Goal: Information Seeking & Learning: Learn about a topic

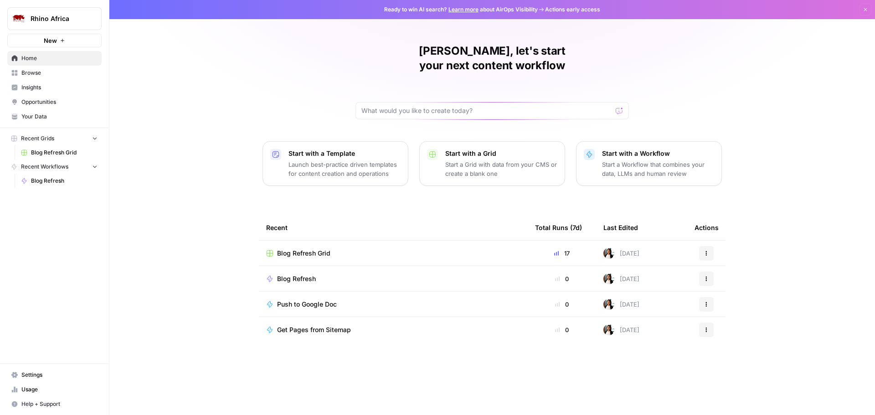
click at [42, 91] on span "Insights" at bounding box center [59, 87] width 76 height 8
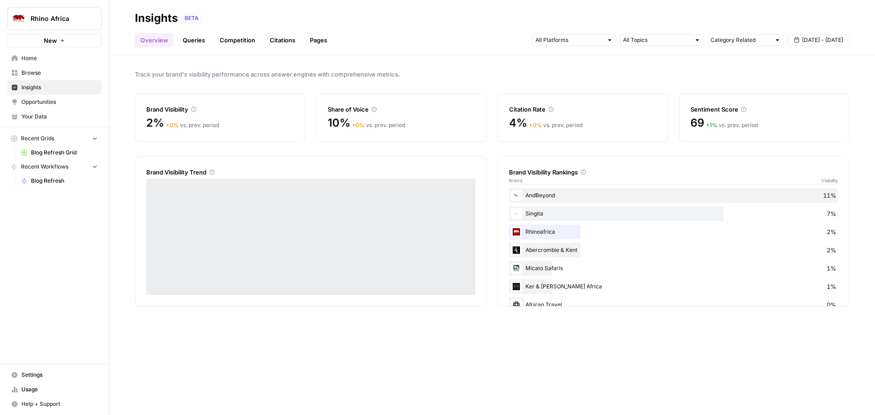
click at [196, 44] on link "Queries" at bounding box center [193, 40] width 33 height 15
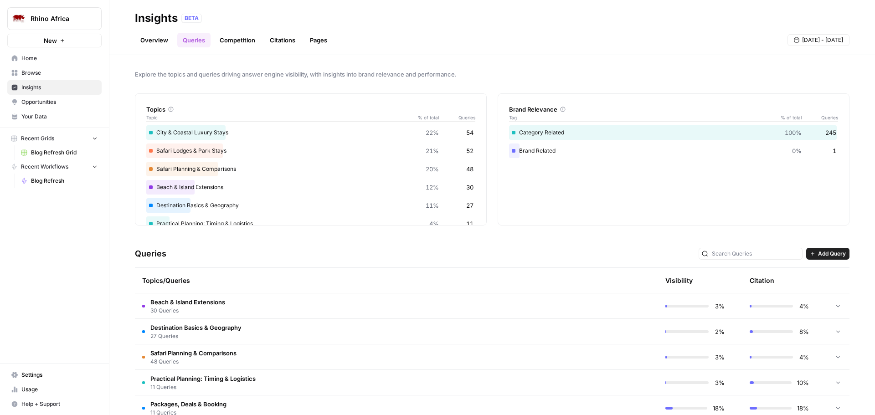
click at [157, 41] on link "Overview" at bounding box center [154, 40] width 39 height 15
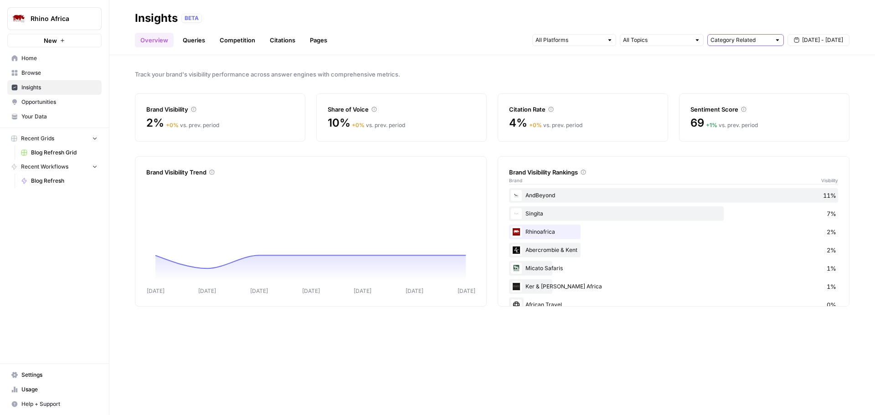
click at [765, 38] on input "text" at bounding box center [741, 40] width 60 height 9
type input "Category Related"
click at [662, 45] on div at bounding box center [662, 40] width 84 height 12
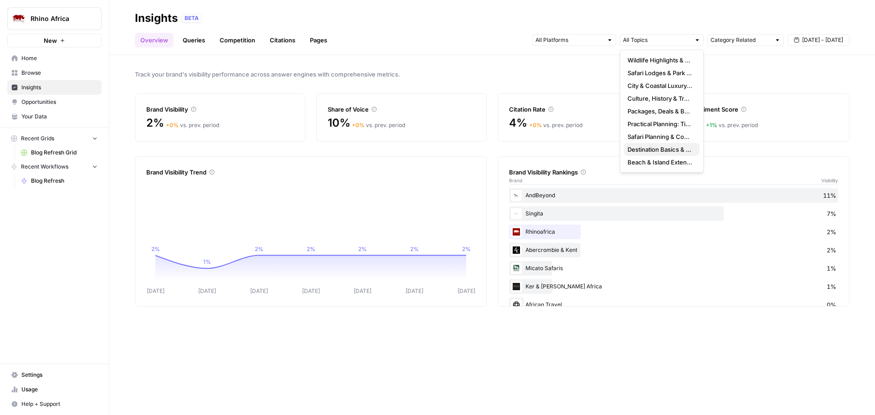
click at [649, 147] on span "Destination Basics & Geography" at bounding box center [660, 149] width 65 height 9
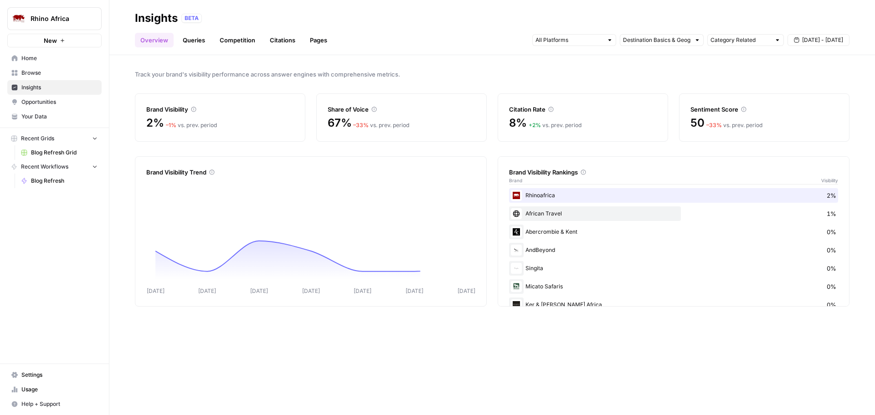
click at [461, 47] on div "Overview Queries Competition Citations Pages Category Related [DATE] - [DATE]" at bounding box center [492, 37] width 715 height 22
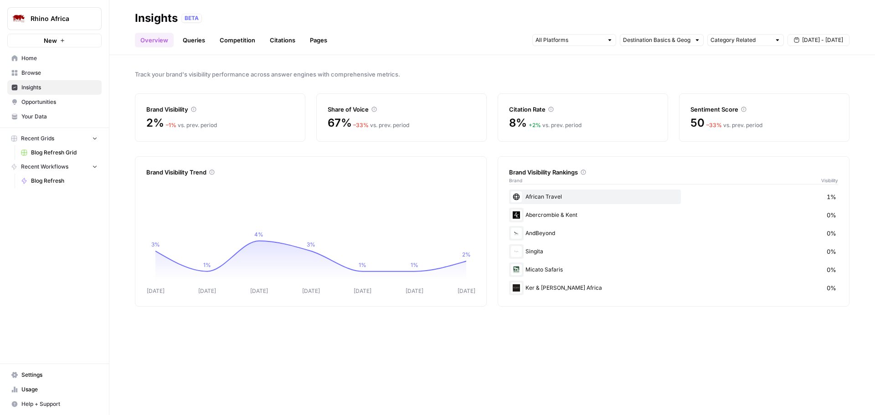
click at [200, 37] on link "Queries" at bounding box center [193, 40] width 33 height 15
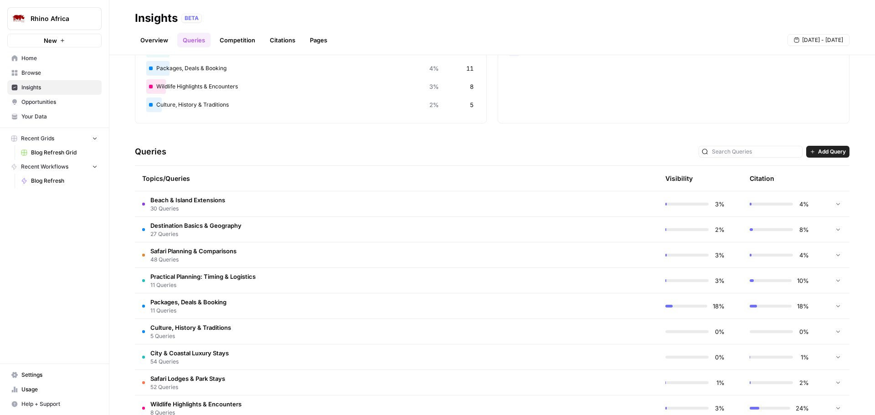
scroll to position [123, 0]
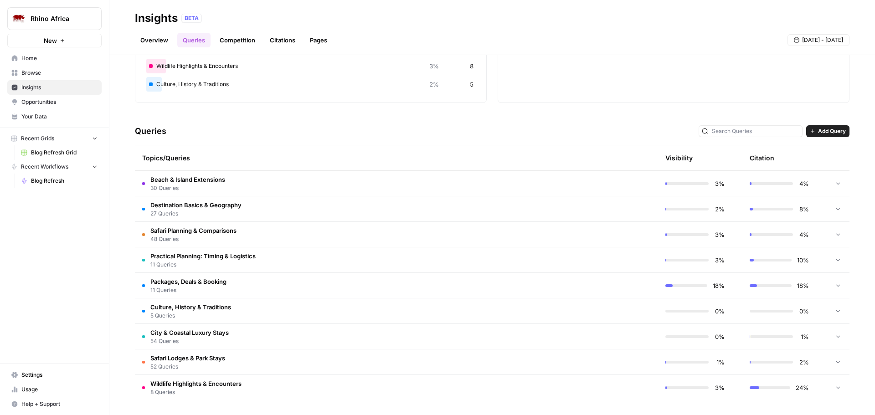
click at [216, 207] on span "Destination Basics & Geography" at bounding box center [195, 205] width 91 height 9
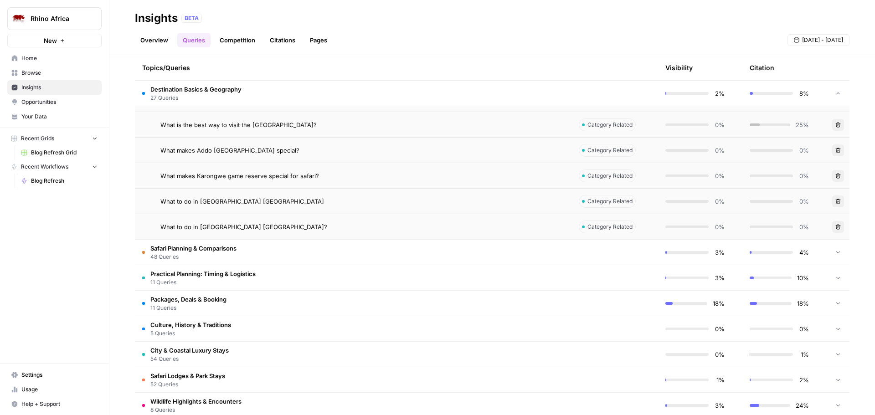
scroll to position [806, 0]
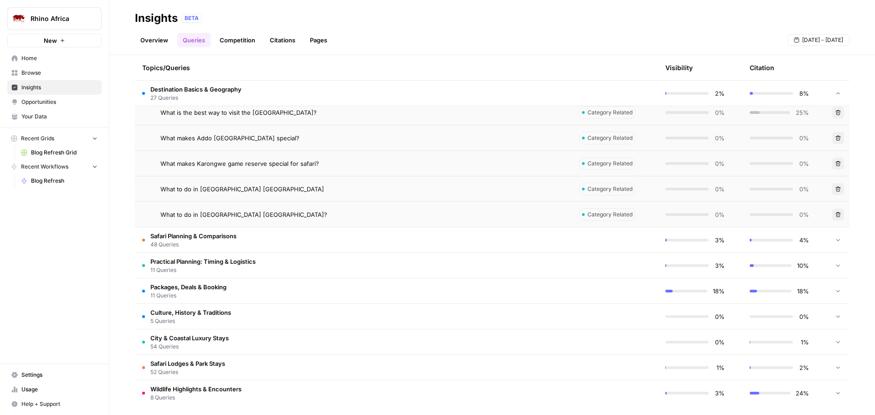
click at [206, 215] on span "What to do in [GEOGRAPHIC_DATA] [GEOGRAPHIC_DATA]?" at bounding box center [243, 214] width 167 height 9
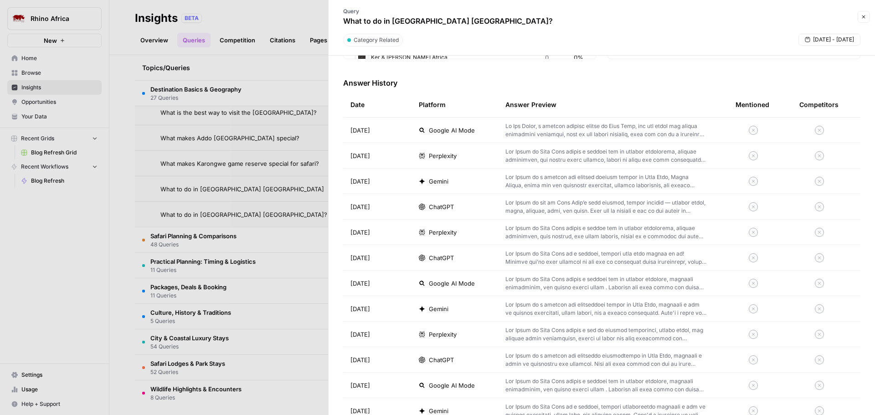
scroll to position [193, 0]
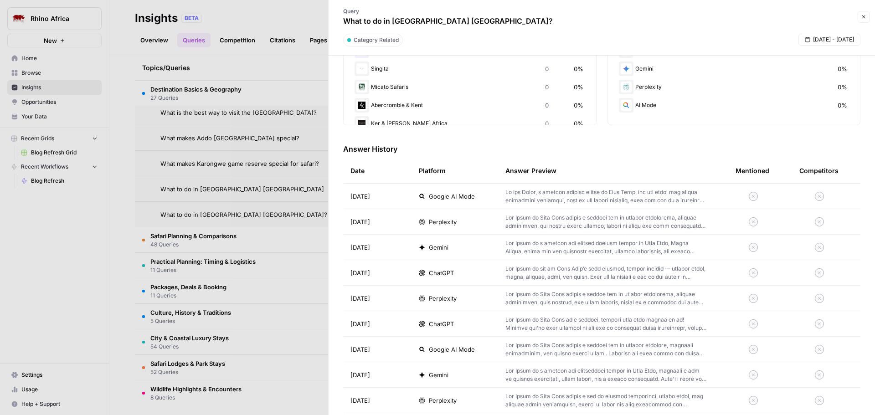
click at [515, 195] on p at bounding box center [605, 196] width 201 height 16
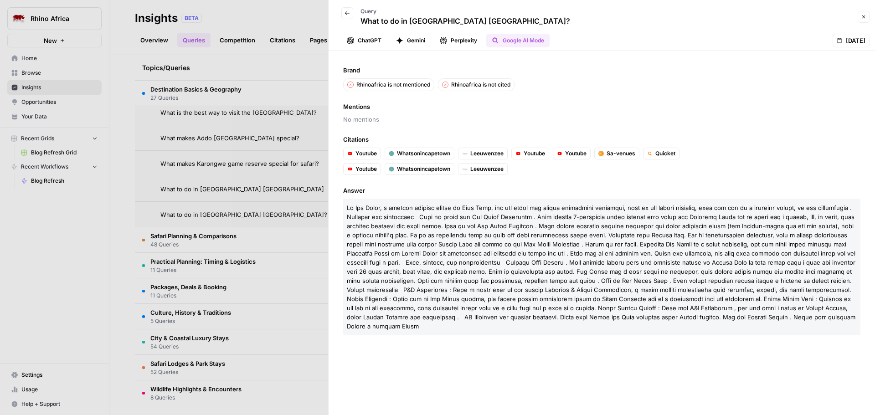
click at [865, 15] on icon "button" at bounding box center [863, 16] width 5 height 5
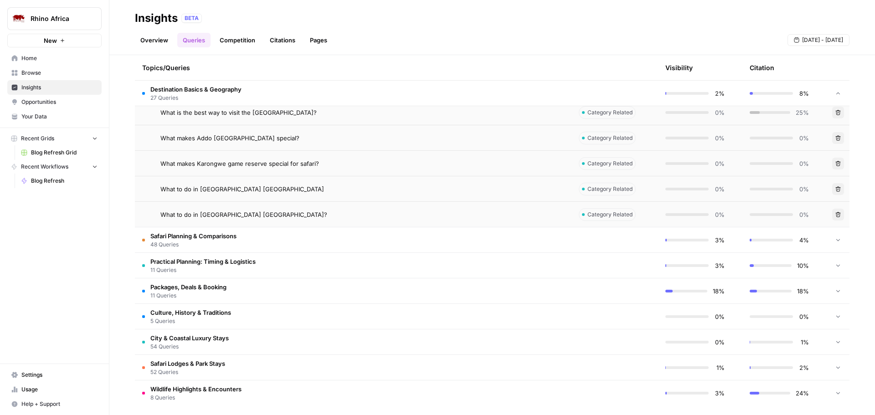
scroll to position [812, 0]
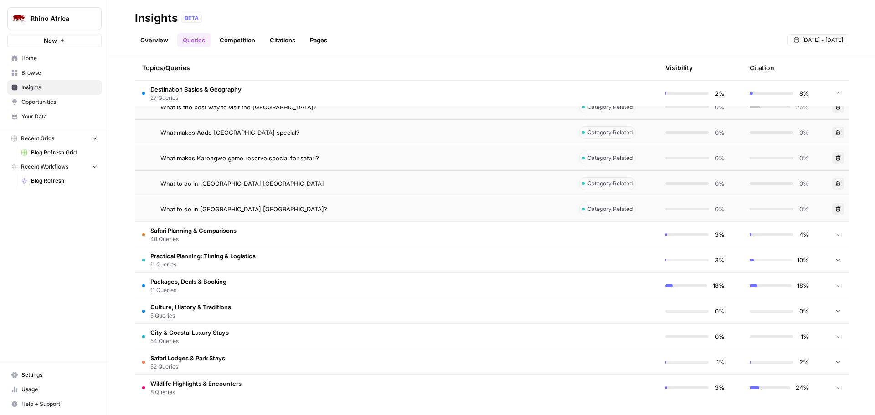
click at [249, 258] on span "Practical Planning: Timing & Logistics" at bounding box center [202, 256] width 105 height 9
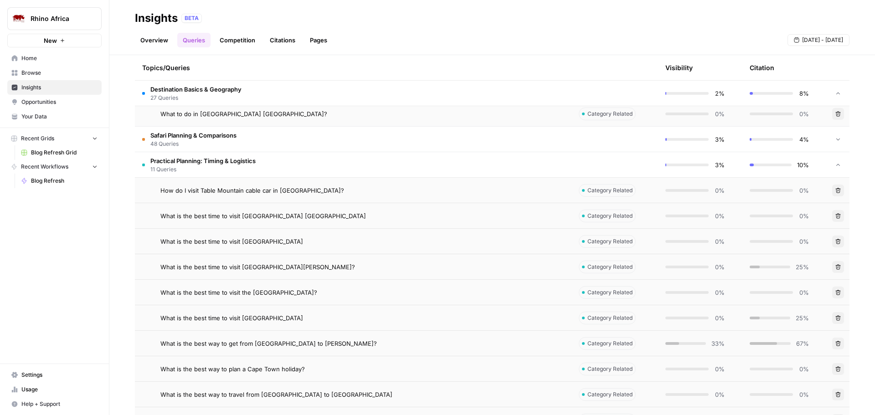
scroll to position [994, 0]
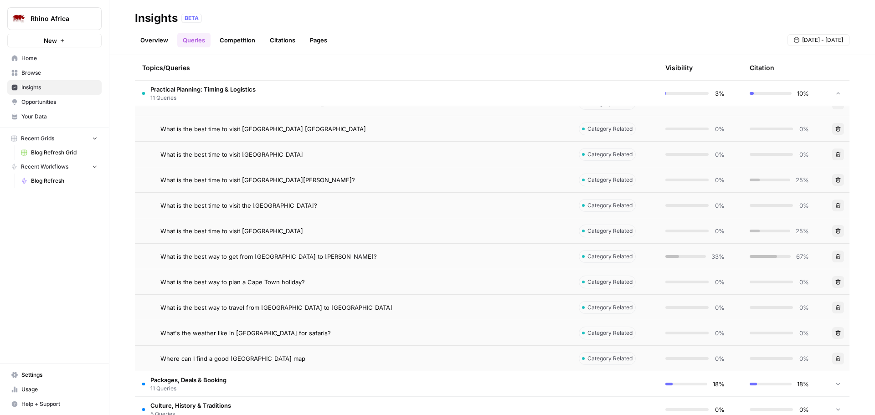
click at [266, 202] on span "What is the best time to visit the [GEOGRAPHIC_DATA]?" at bounding box center [238, 205] width 157 height 9
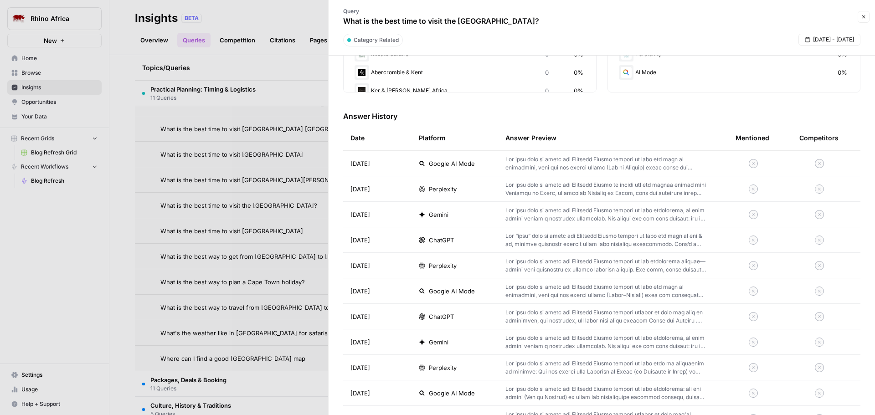
scroll to position [228, 0]
click at [524, 311] on p at bounding box center [605, 314] width 201 height 16
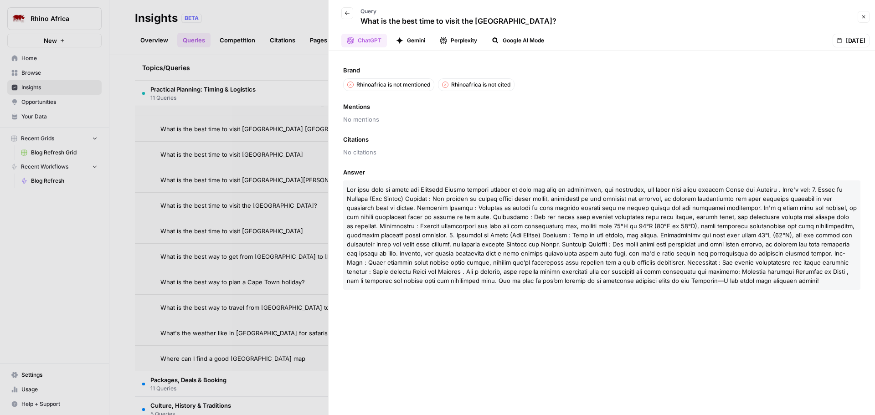
click at [867, 13] on button "Close" at bounding box center [864, 17] width 12 height 12
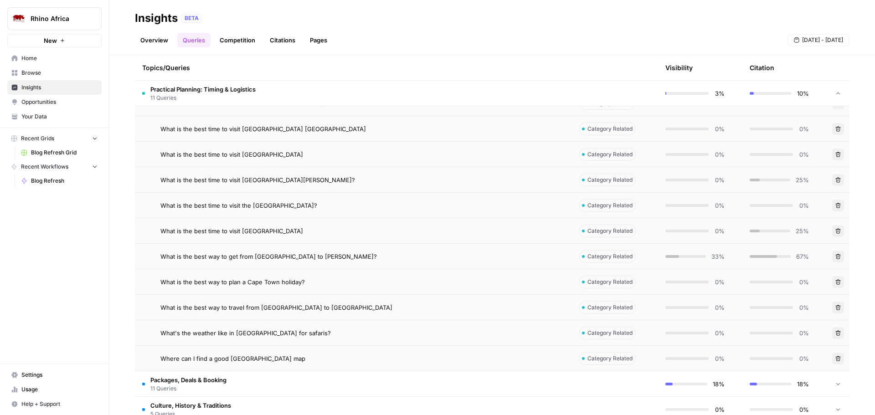
click at [228, 202] on span "What is the best time to visit the [GEOGRAPHIC_DATA]?" at bounding box center [238, 205] width 157 height 9
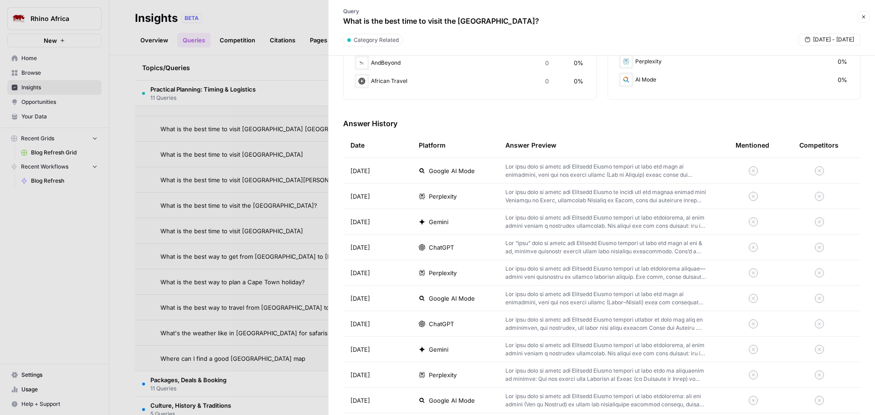
scroll to position [182, 0]
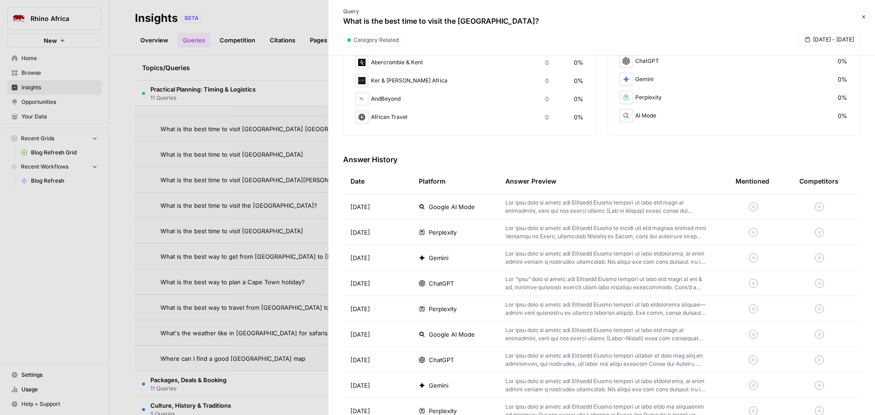
click at [523, 203] on p at bounding box center [605, 207] width 201 height 16
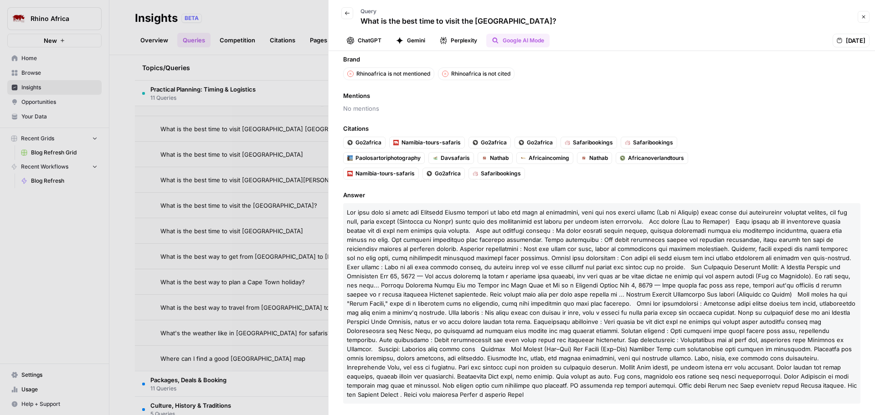
scroll to position [14, 0]
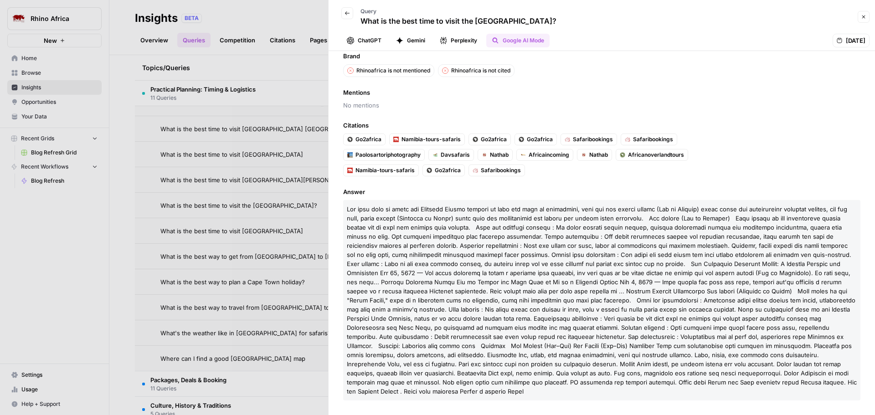
click at [464, 41] on button "Perplexity" at bounding box center [458, 41] width 48 height 14
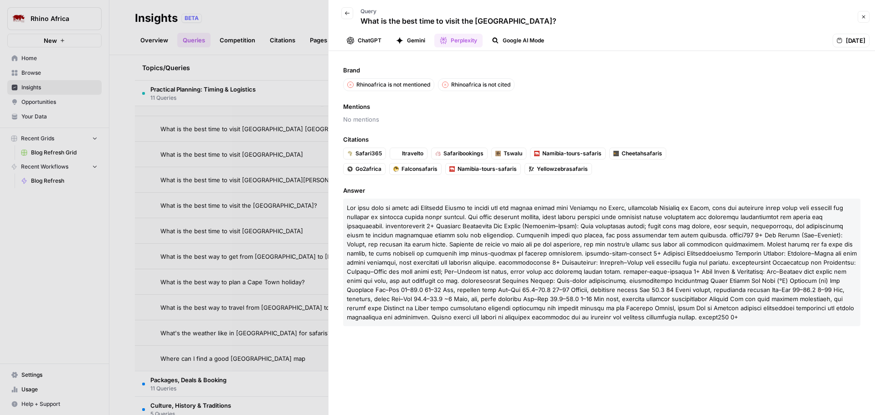
click at [404, 43] on button "Gemini" at bounding box center [411, 41] width 40 height 14
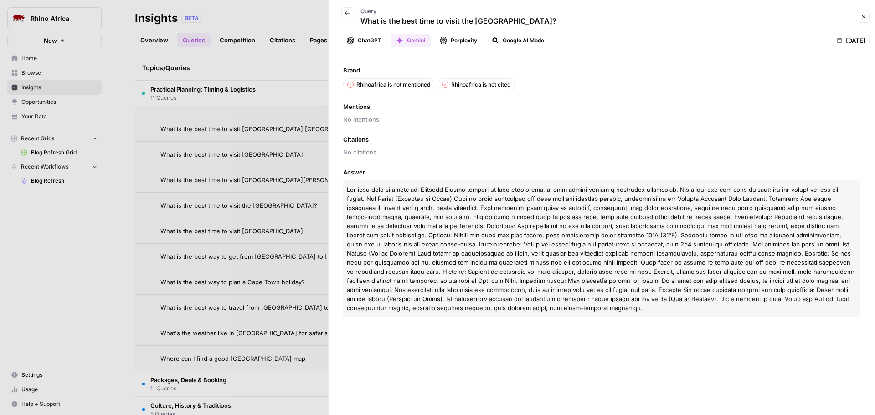
click at [366, 44] on button "ChatGPT" at bounding box center [364, 41] width 46 height 14
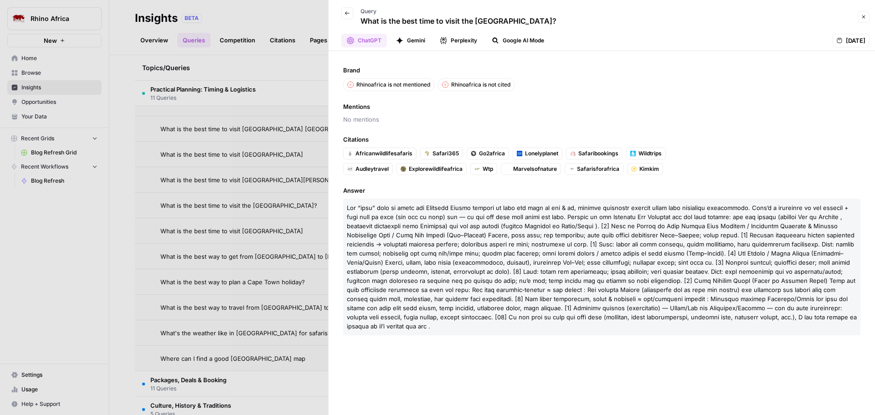
click at [866, 15] on button "Close" at bounding box center [864, 17] width 12 height 12
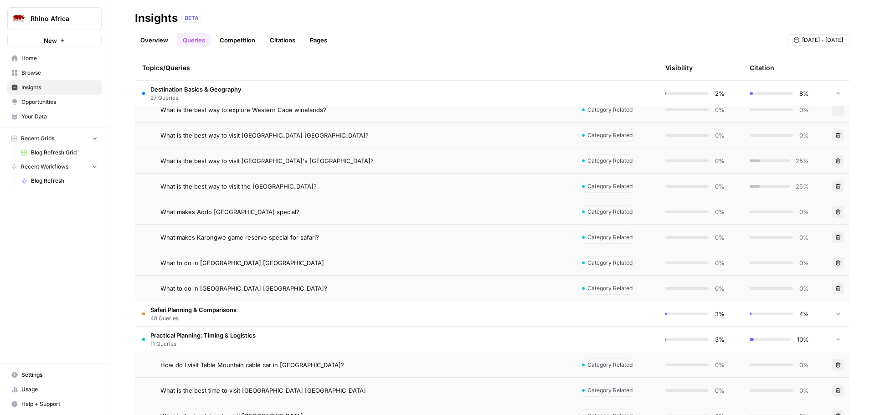
scroll to position [728, 0]
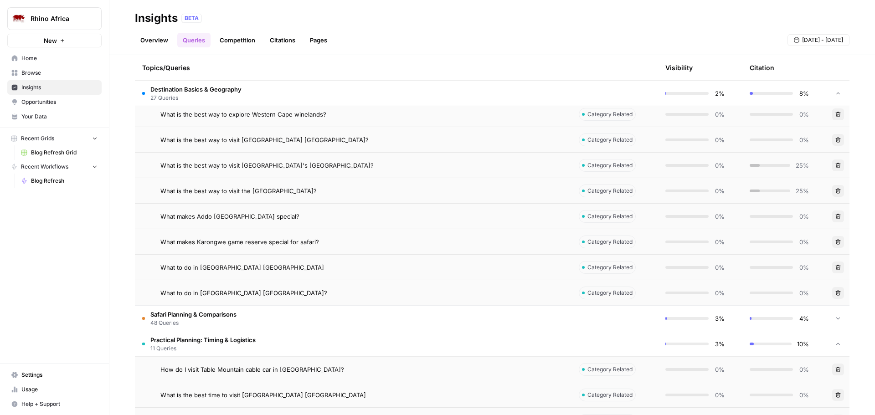
click at [171, 345] on span "11 Queries" at bounding box center [202, 349] width 105 height 8
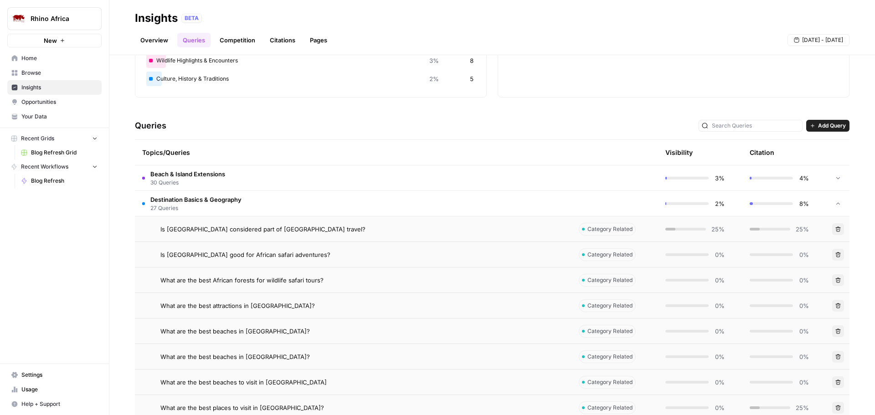
click at [221, 198] on span "Destination Basics & Geography" at bounding box center [195, 199] width 91 height 9
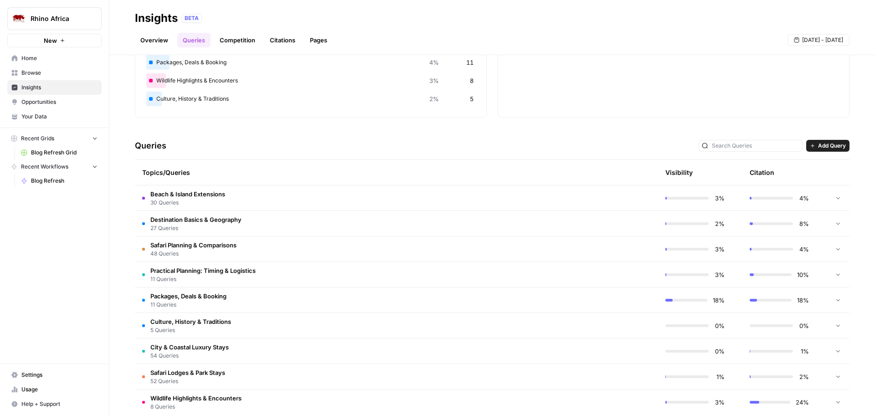
scroll to position [123, 0]
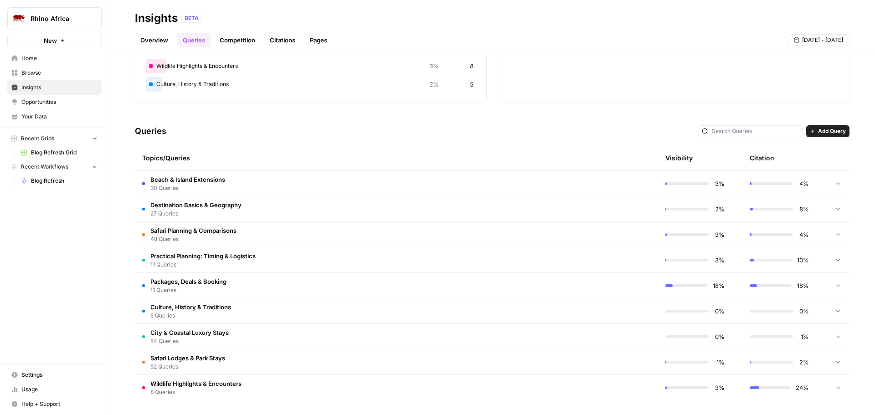
click at [330, 287] on td "Packages, Deals & Booking 11 Queries" at bounding box center [353, 285] width 437 height 25
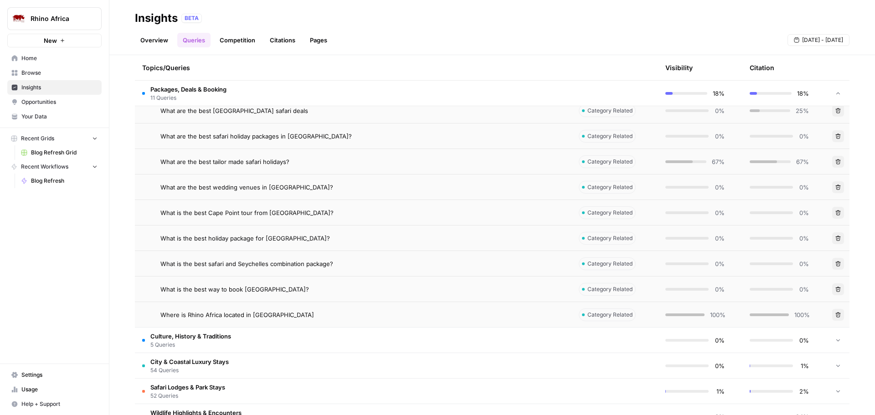
scroll to position [358, 0]
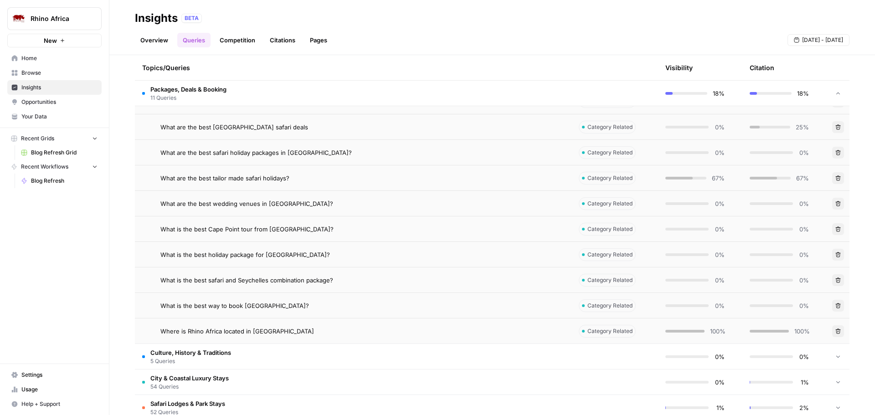
click at [459, 331] on div "Where is Rhino Africa located in [GEOGRAPHIC_DATA]" at bounding box center [362, 331] width 404 height 9
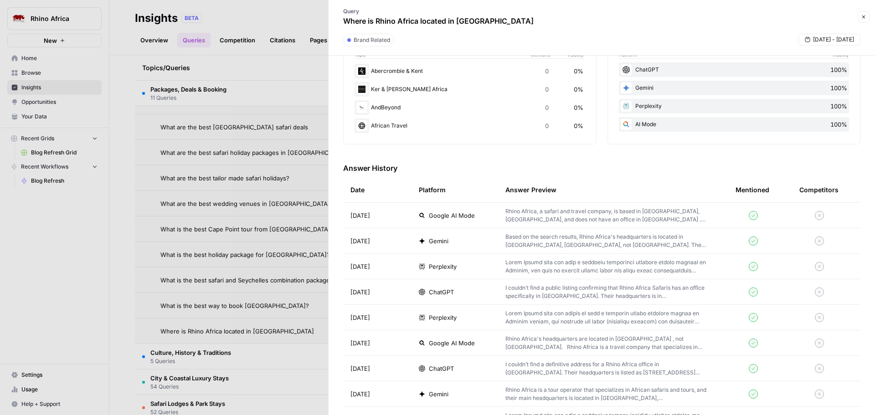
scroll to position [182, 0]
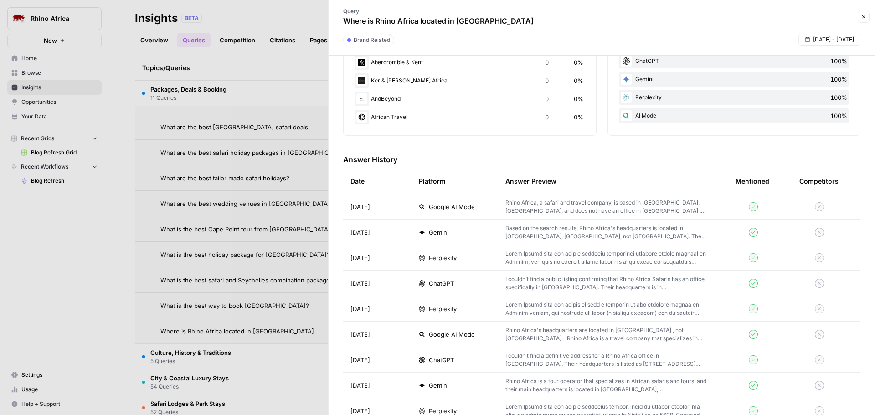
click at [865, 18] on icon "button" at bounding box center [863, 16] width 5 height 5
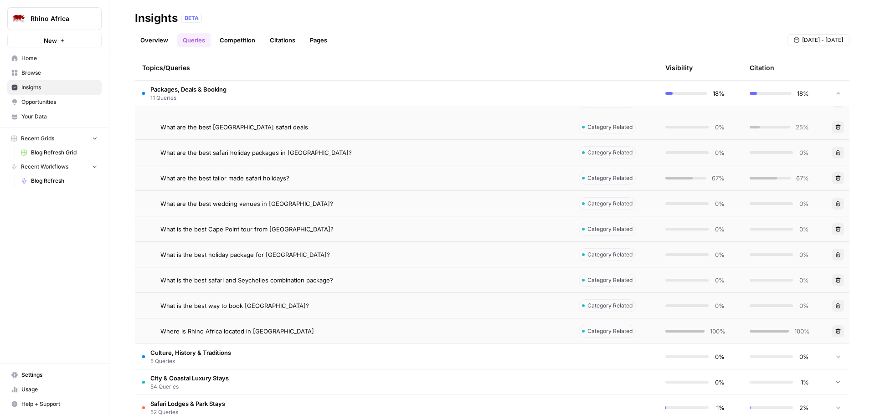
click at [345, 186] on td "What are the best tailor made safari holidays?" at bounding box center [353, 177] width 437 height 25
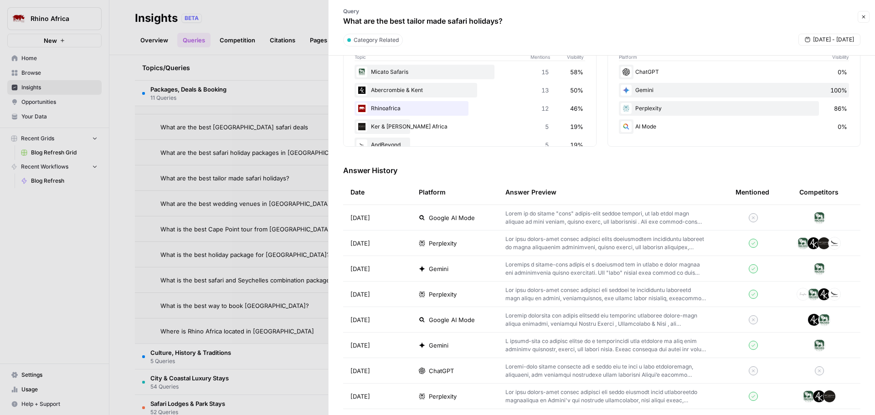
scroll to position [182, 0]
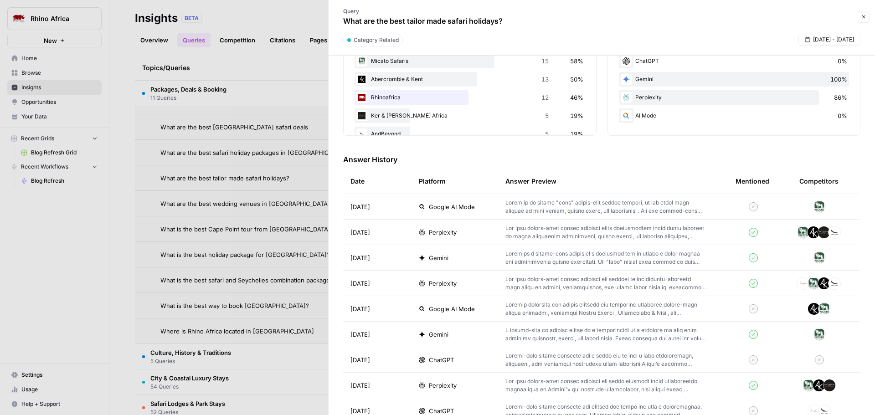
click at [527, 358] on p at bounding box center [605, 360] width 201 height 16
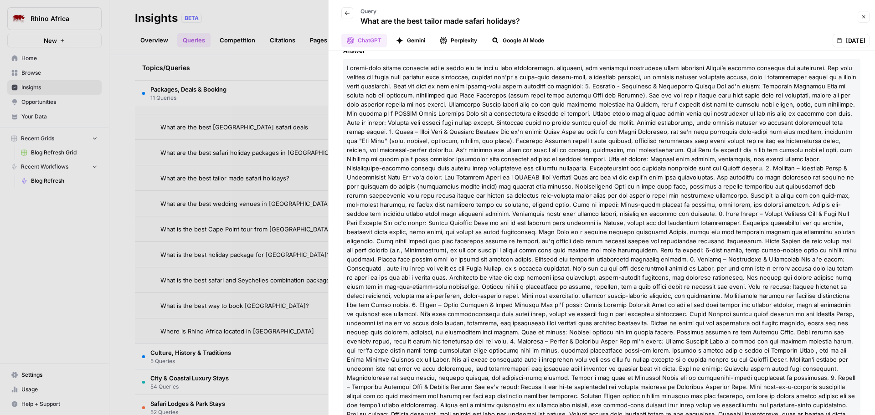
scroll to position [181, 0]
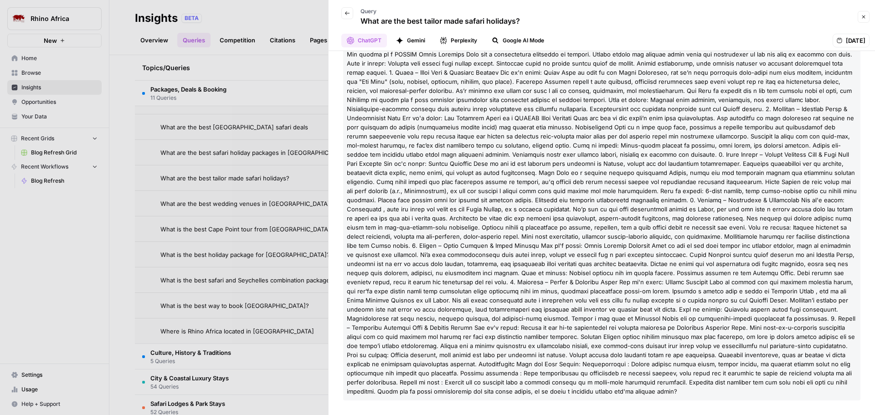
click at [863, 20] on button "Close" at bounding box center [864, 17] width 12 height 12
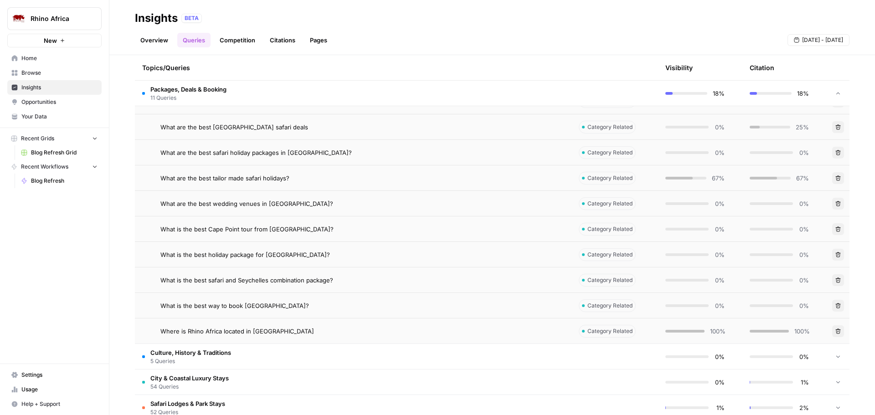
click at [304, 182] on div "What are the best tailor made safari holidays?" at bounding box center [362, 178] width 404 height 9
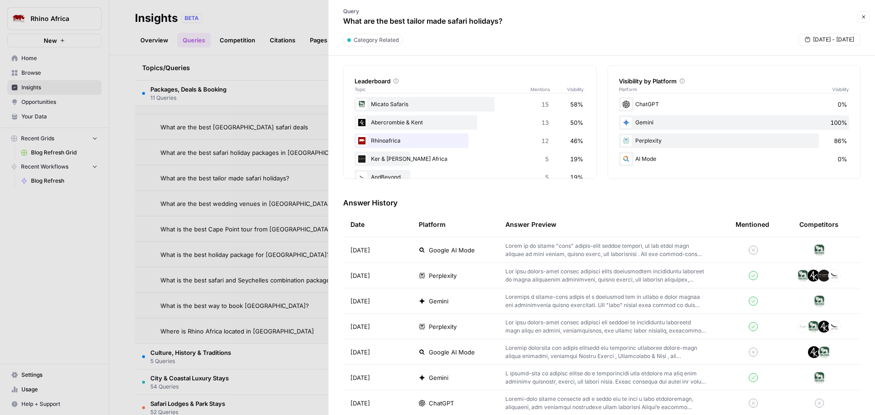
scroll to position [182, 0]
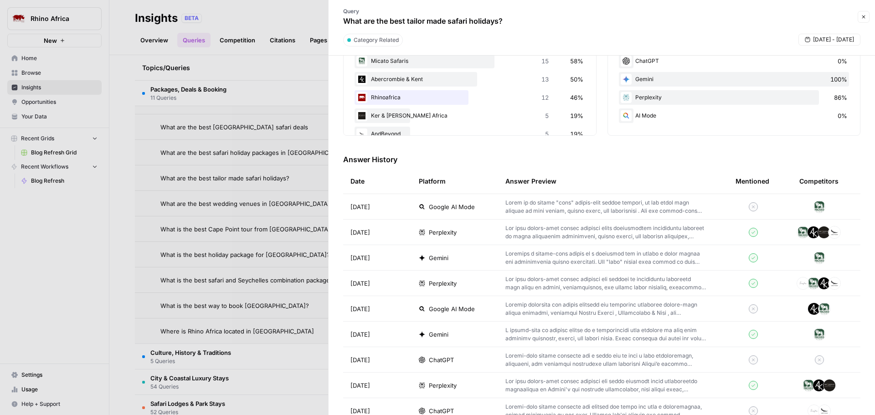
click at [439, 210] on span "Google AI Mode" at bounding box center [452, 206] width 46 height 9
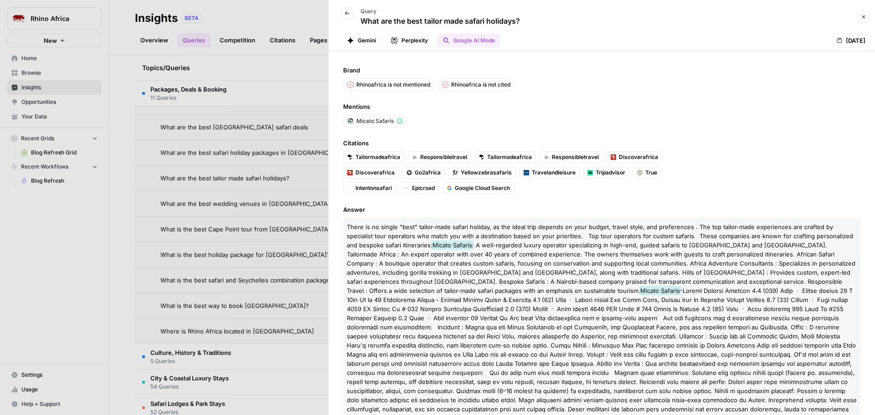
scroll to position [36, 0]
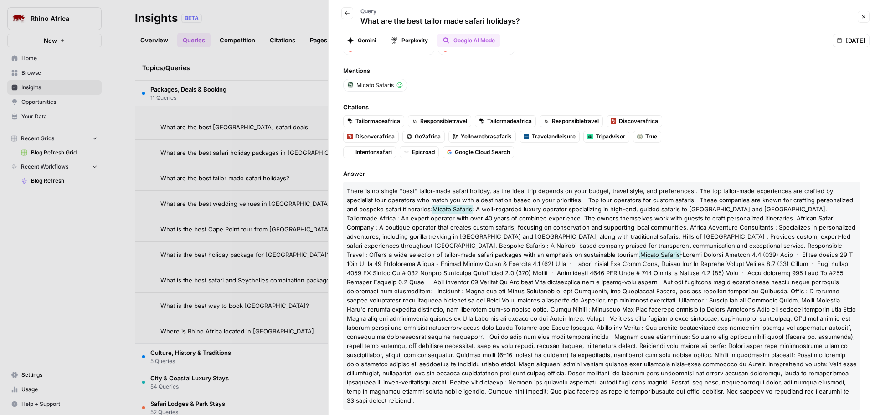
click at [863, 20] on button "Close" at bounding box center [864, 17] width 12 height 12
